Goal: Find specific page/section: Find specific page/section

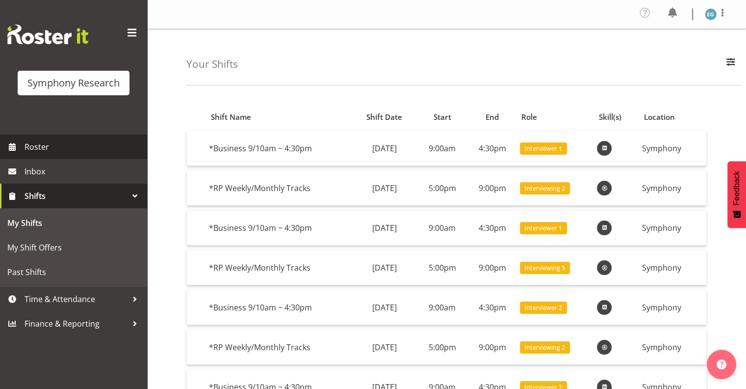
click at [39, 149] on span "Roster" at bounding box center [84, 146] width 118 height 15
click at [39, 148] on span "Roster" at bounding box center [84, 146] width 118 height 15
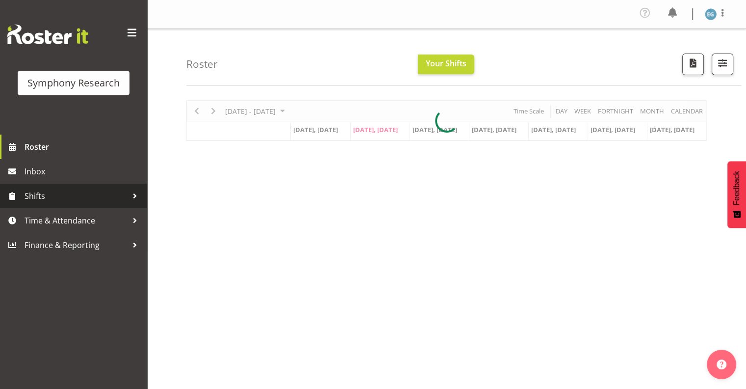
click at [37, 192] on span "Shifts" at bounding box center [76, 195] width 103 height 15
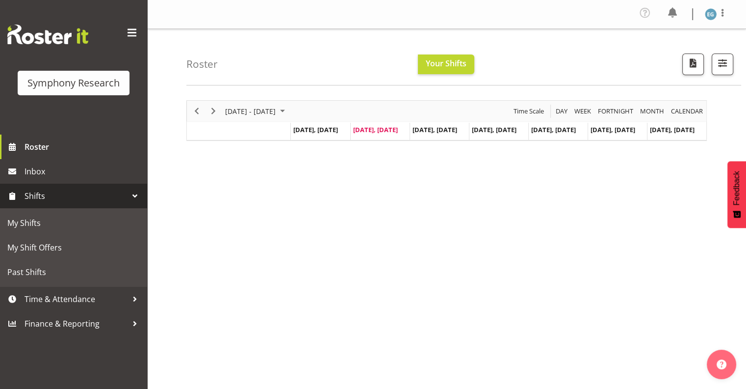
click at [36, 193] on span "Shifts" at bounding box center [76, 195] width 103 height 15
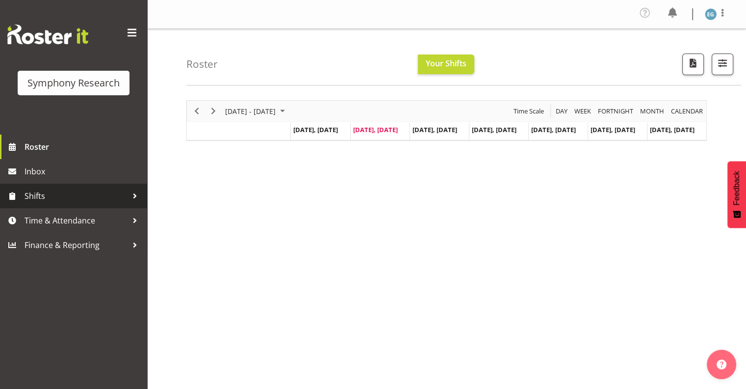
click at [39, 193] on span "Shifts" at bounding box center [76, 195] width 103 height 15
